Goal: Task Accomplishment & Management: Use online tool/utility

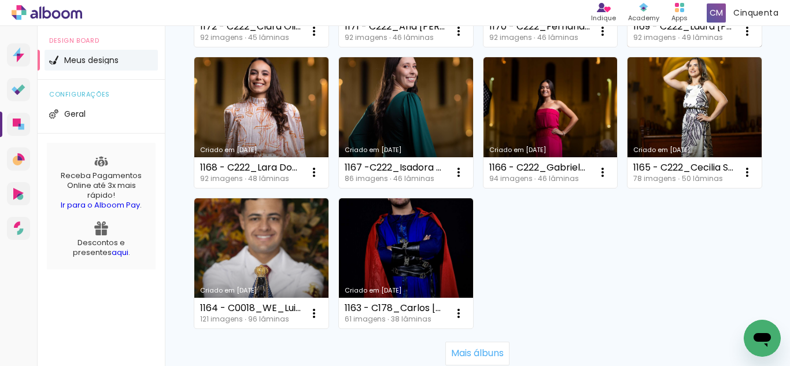
scroll to position [984, 0]
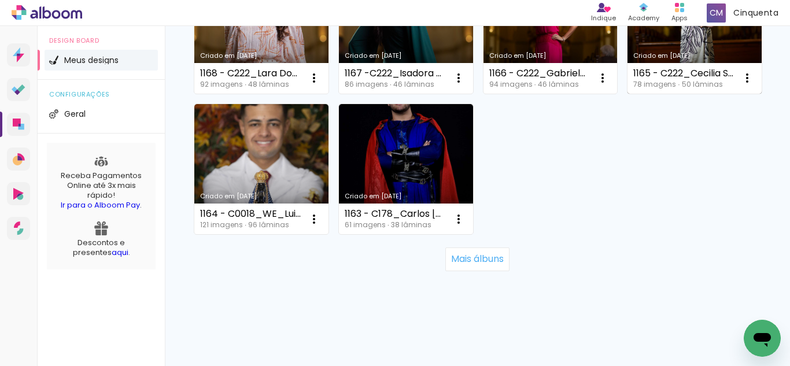
click at [628, 94] on link "Criado em [DATE]" at bounding box center [695, 28] width 134 height 131
